Goal: Find specific page/section: Find specific page/section

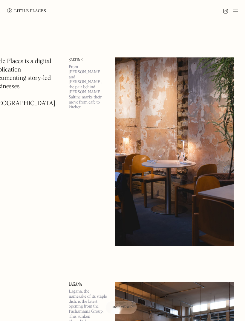
click at [237, 12] on img at bounding box center [235, 10] width 5 height 7
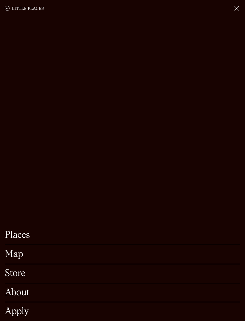
click at [22, 254] on link "Map" at bounding box center [123, 254] width 236 height 9
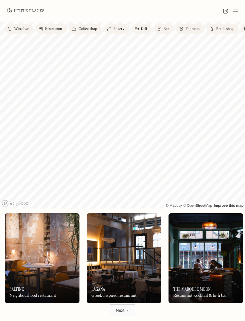
click at [167, 28] on div "Bar" at bounding box center [167, 29] width 6 height 4
